Goal: Navigation & Orientation: Find specific page/section

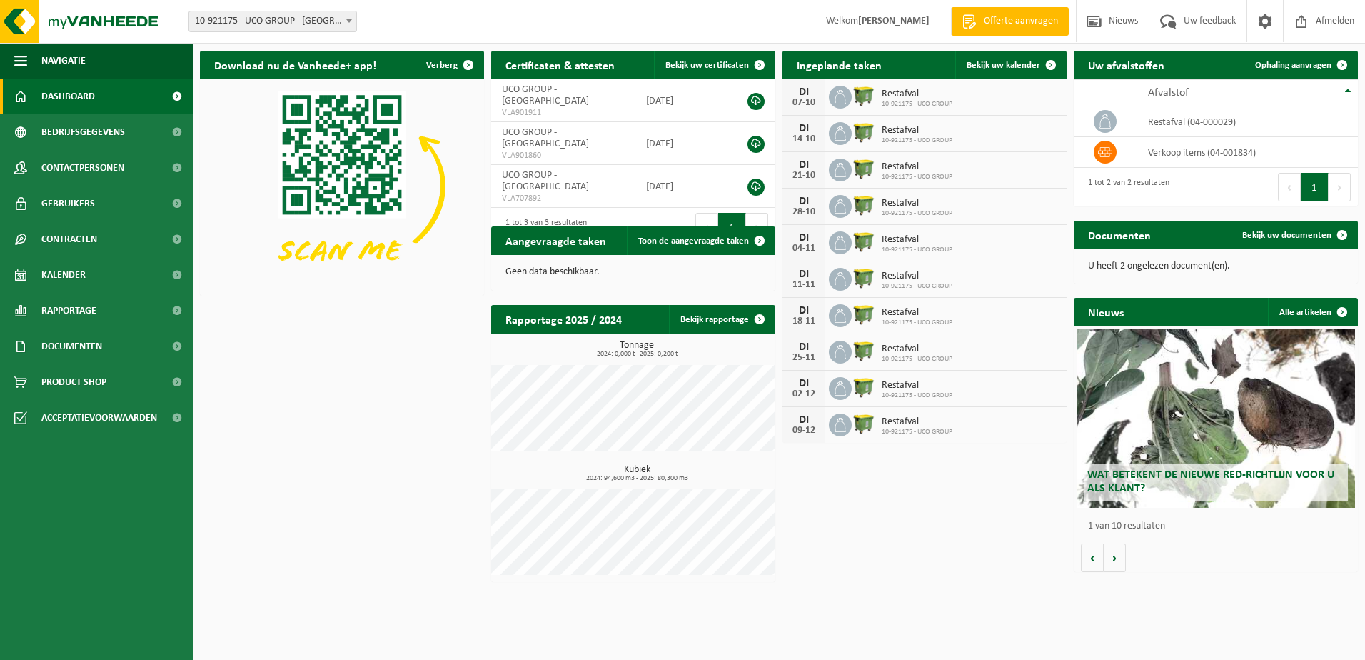
click at [356, 378] on div "Download nu de Vanheede+ app! Verberg Certificaten & attesten Bekijk uw certifi…" at bounding box center [778, 317] width 1165 height 546
click at [269, 465] on div "Download nu de Vanheede+ app! Verberg Certificaten & attesten Bekijk uw certifi…" at bounding box center [778, 317] width 1165 height 546
click at [84, 166] on span "Contactpersonen" at bounding box center [82, 168] width 83 height 36
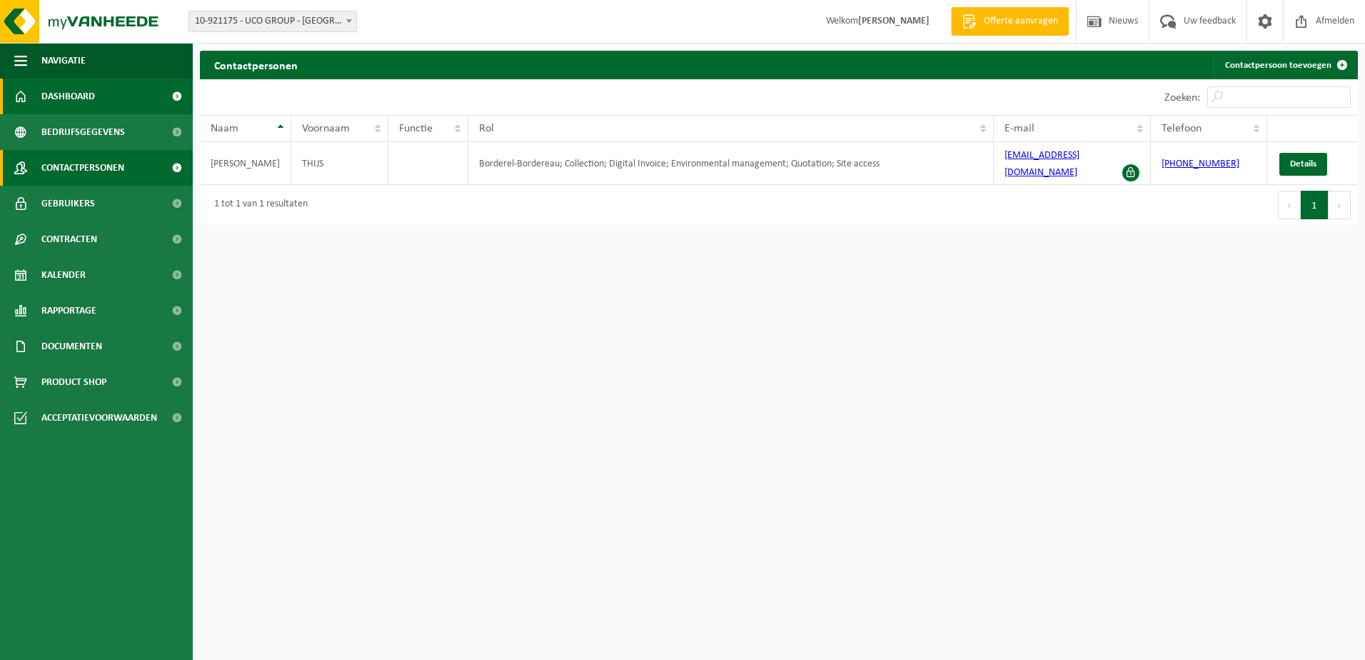
click at [89, 95] on span "Dashboard" at bounding box center [68, 97] width 54 height 36
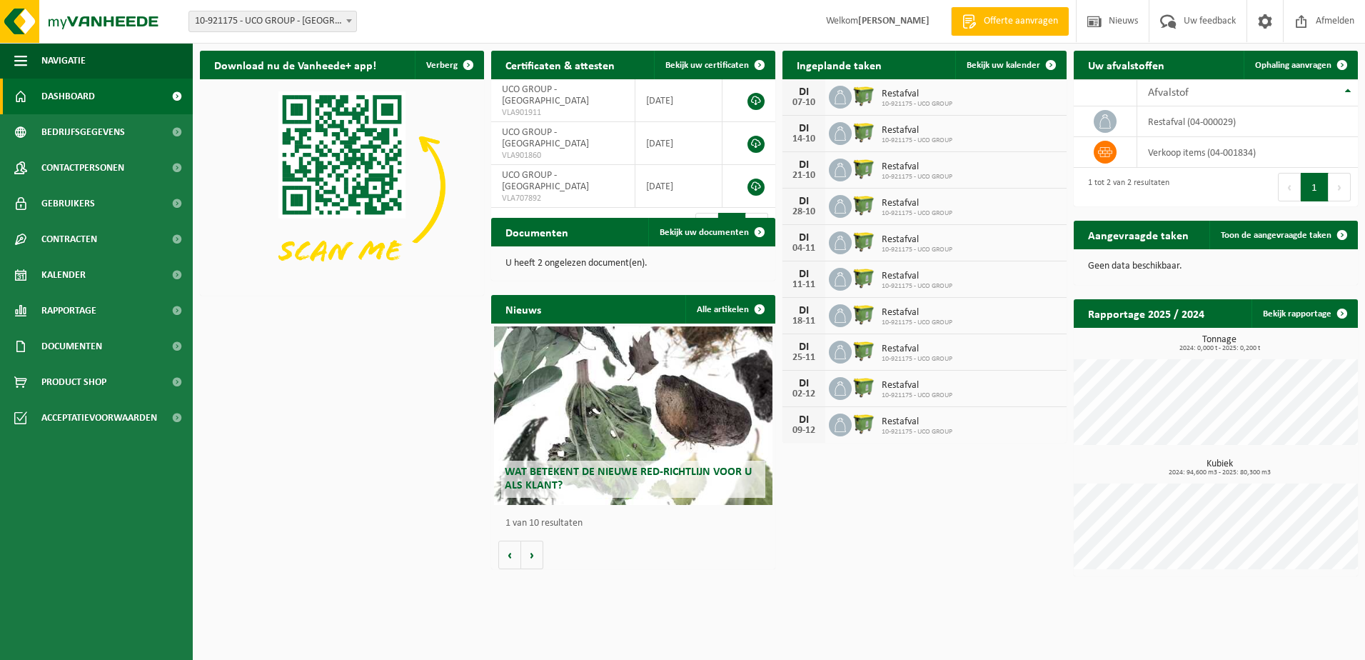
click at [292, 488] on div "Download nu de Vanheede+ app! Verberg Certificaten & attesten Bekijk uw certifi…" at bounding box center [778, 314] width 1165 height 540
click at [273, 533] on div "Download nu de Vanheede+ app! Verberg Certificaten & attesten Bekijk uw certifi…" at bounding box center [778, 314] width 1165 height 540
